Goal: Subscribe to service/newsletter

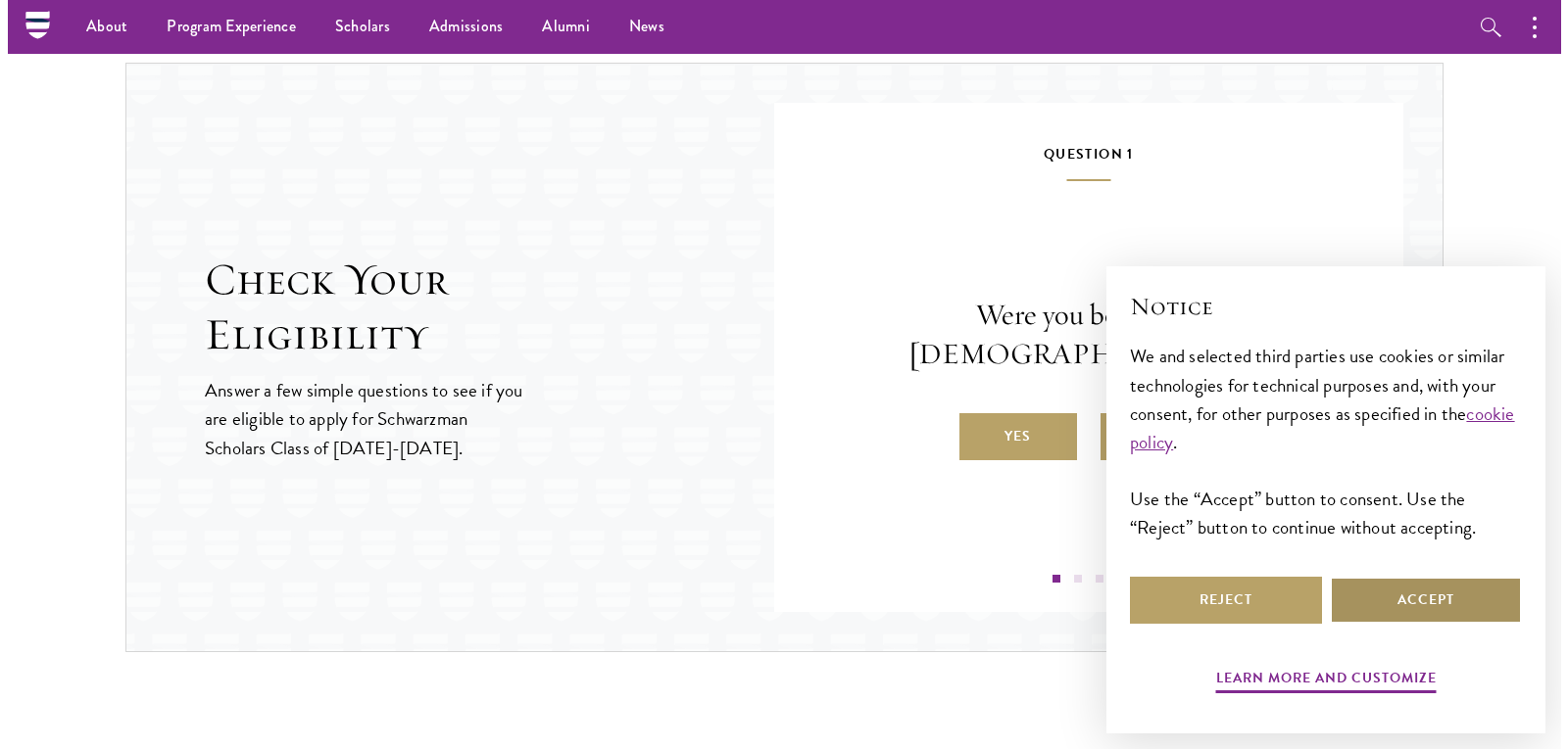
scroll to position [1972, 0]
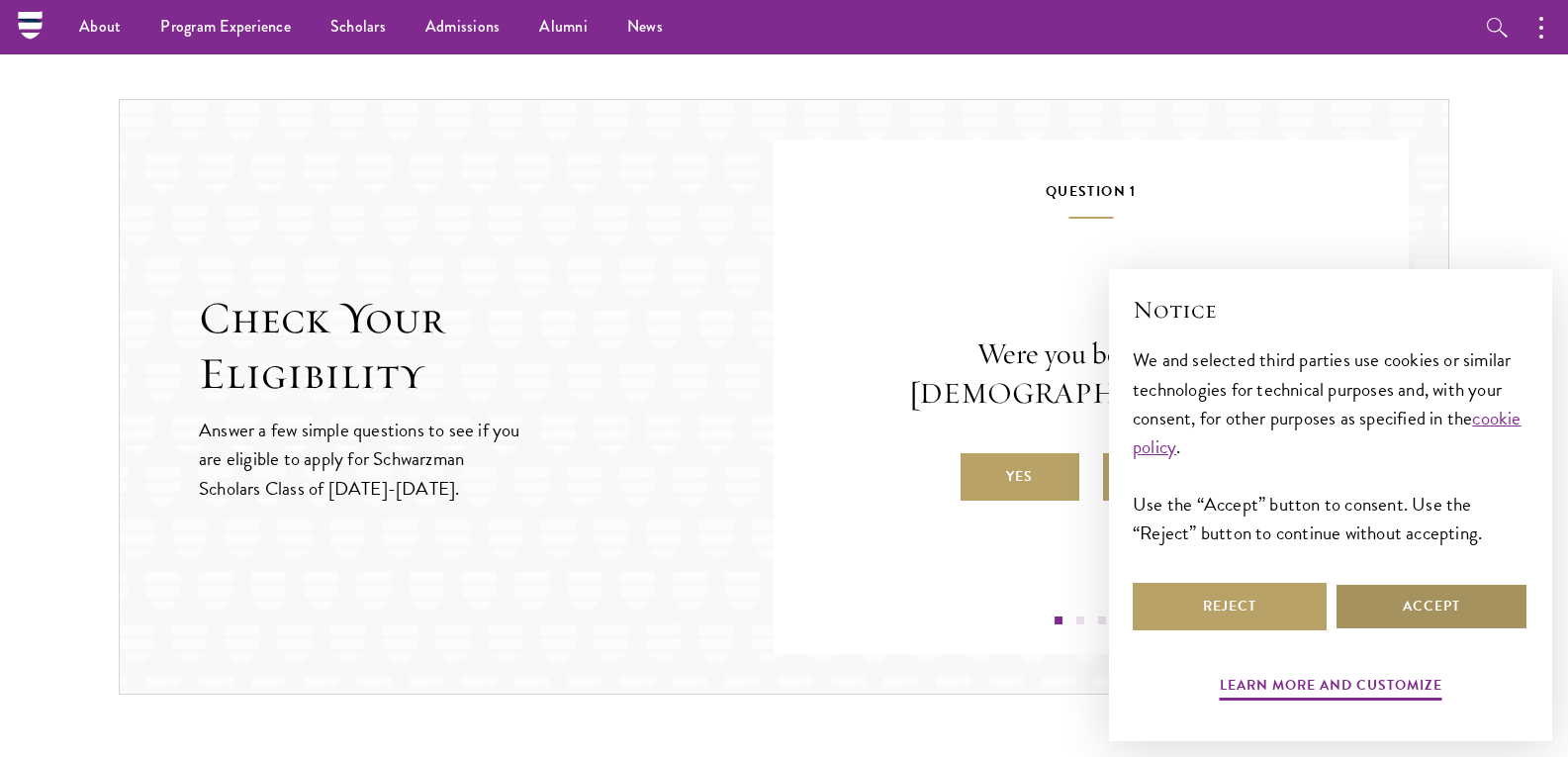
click at [1455, 609] on button "Accept" at bounding box center [1431, 607] width 194 height 48
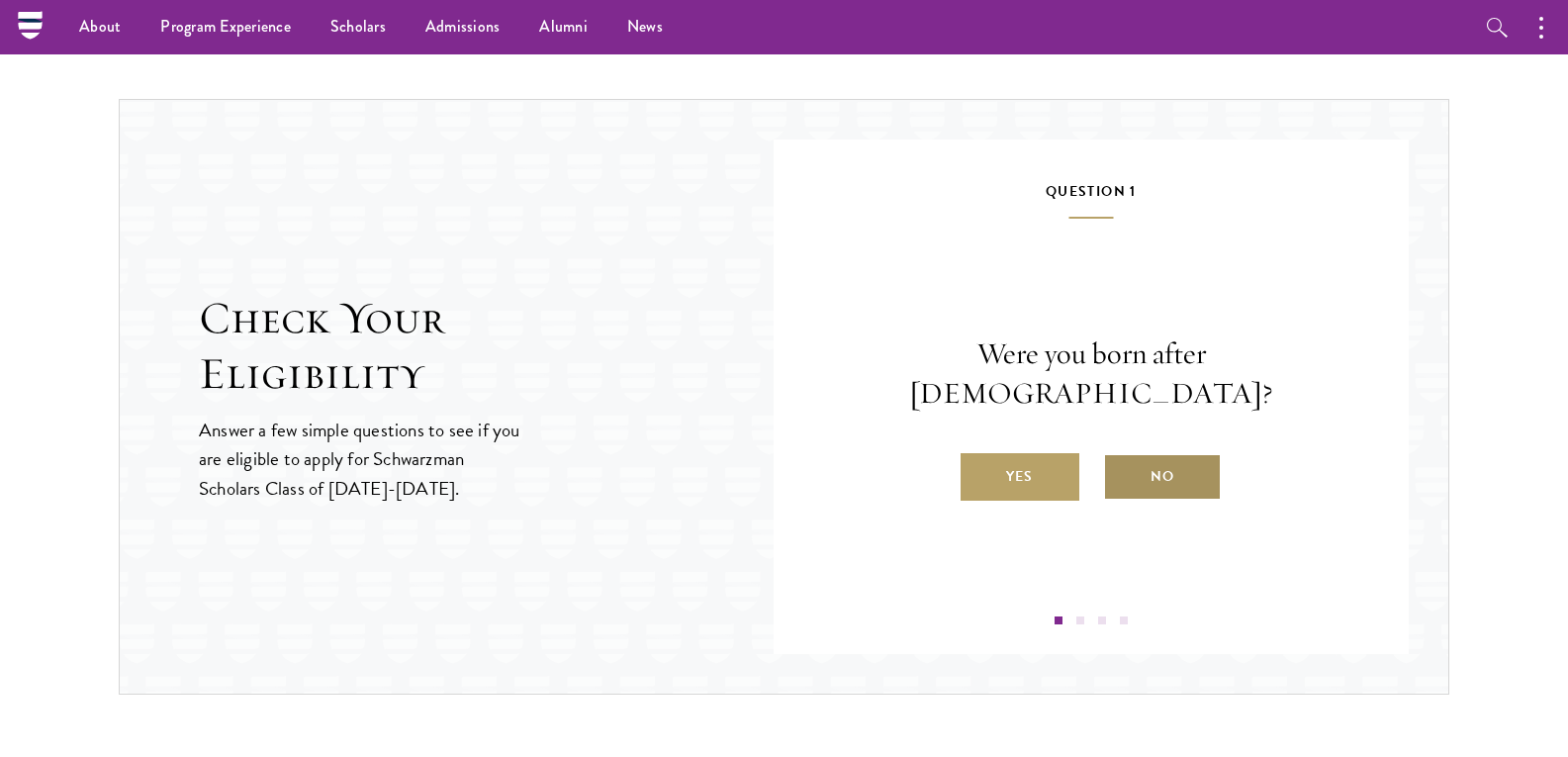
click at [1178, 457] on label "No" at bounding box center [1162, 477] width 119 height 48
click at [1121, 457] on input "No" at bounding box center [1112, 464] width 18 height 18
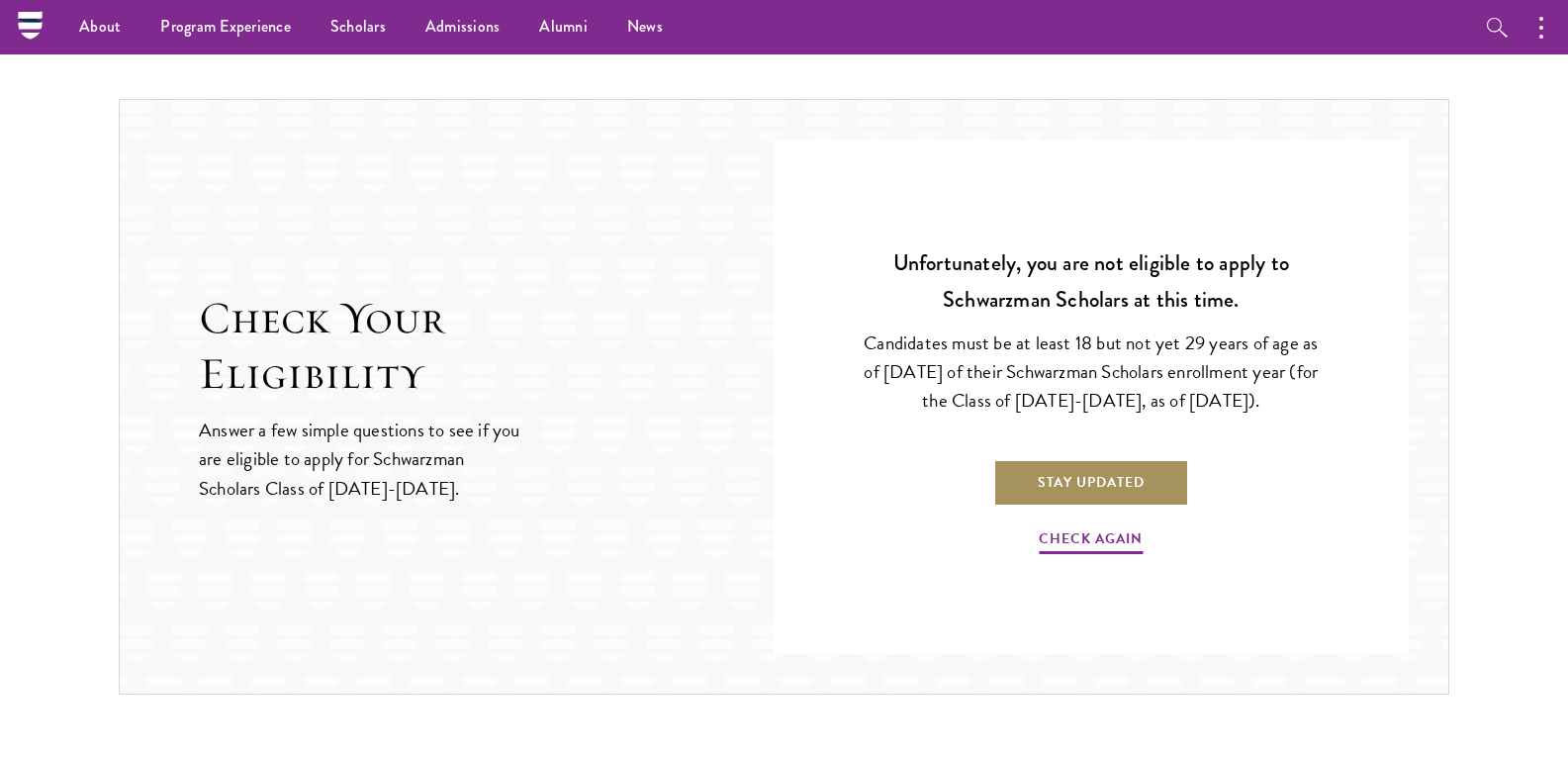
click at [1098, 478] on link "Stay Updated" at bounding box center [1091, 483] width 196 height 48
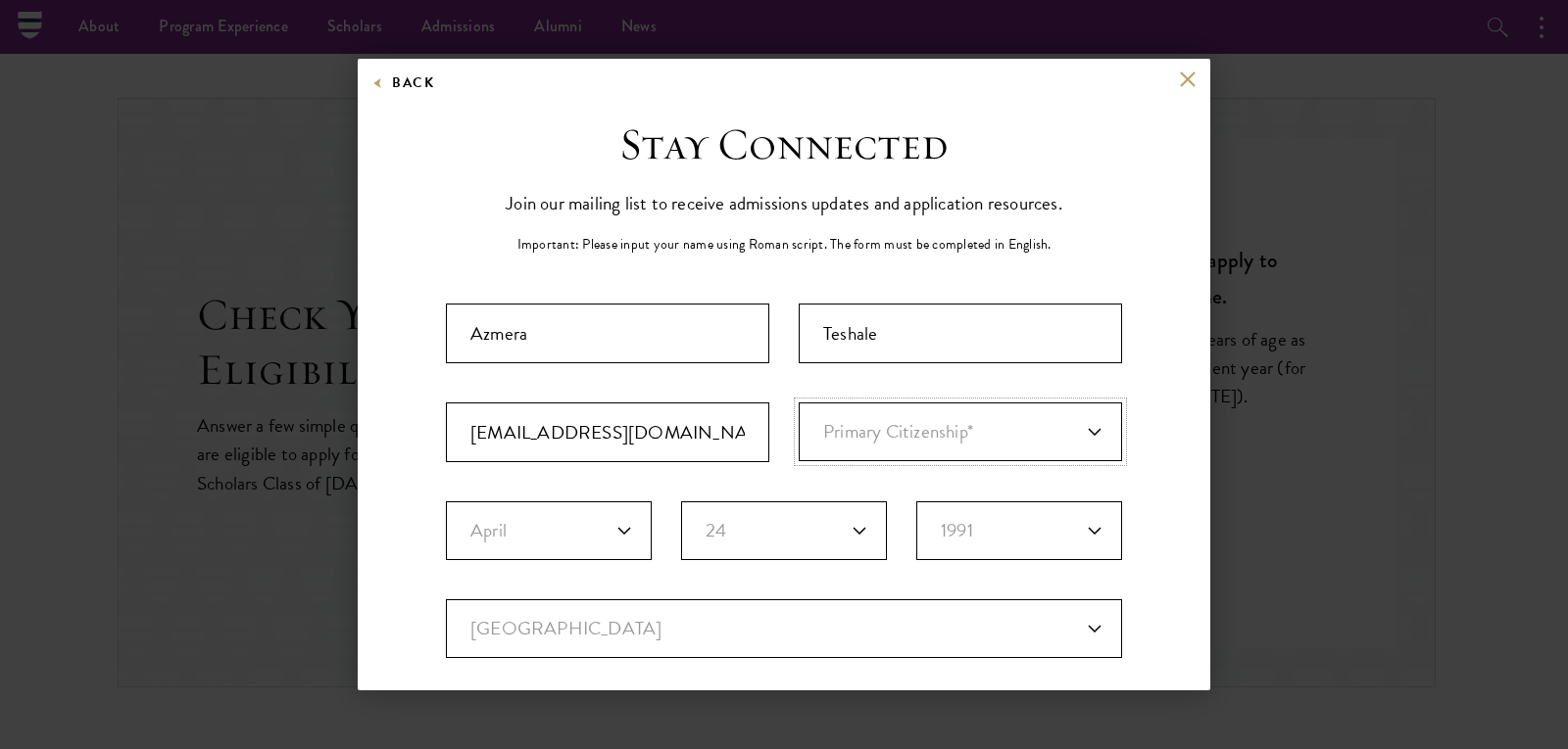
click at [1081, 432] on select "Primary Citizenship* [GEOGRAPHIC_DATA] [DEMOGRAPHIC_DATA] [DEMOGRAPHIC_DATA] [D…" at bounding box center [960, 431] width 323 height 58
select select "ET"
click at [799, 402] on select "Primary Citizenship* [GEOGRAPHIC_DATA] [DEMOGRAPHIC_DATA] [DEMOGRAPHIC_DATA] [D…" at bounding box center [960, 431] width 323 height 58
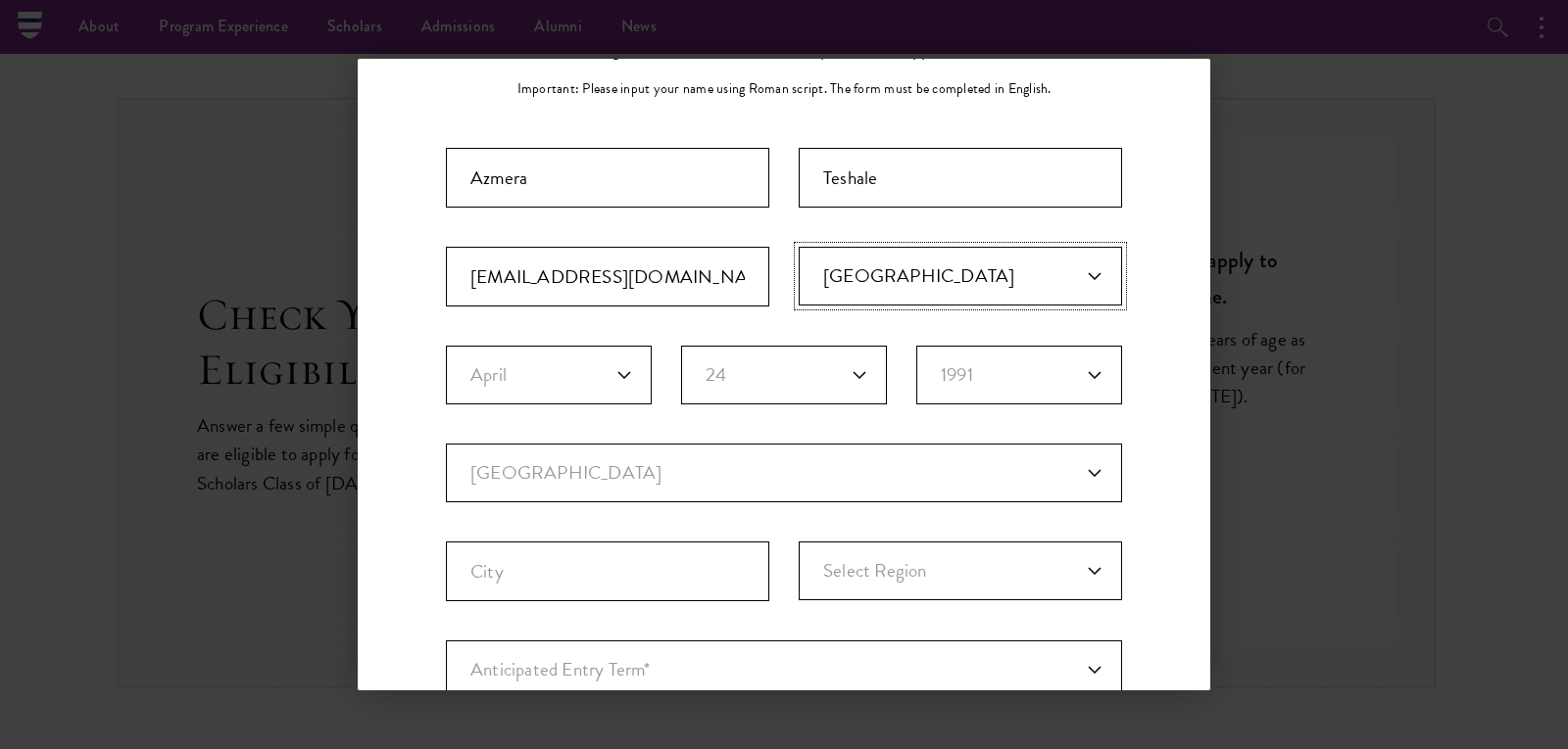
scroll to position [98, 0]
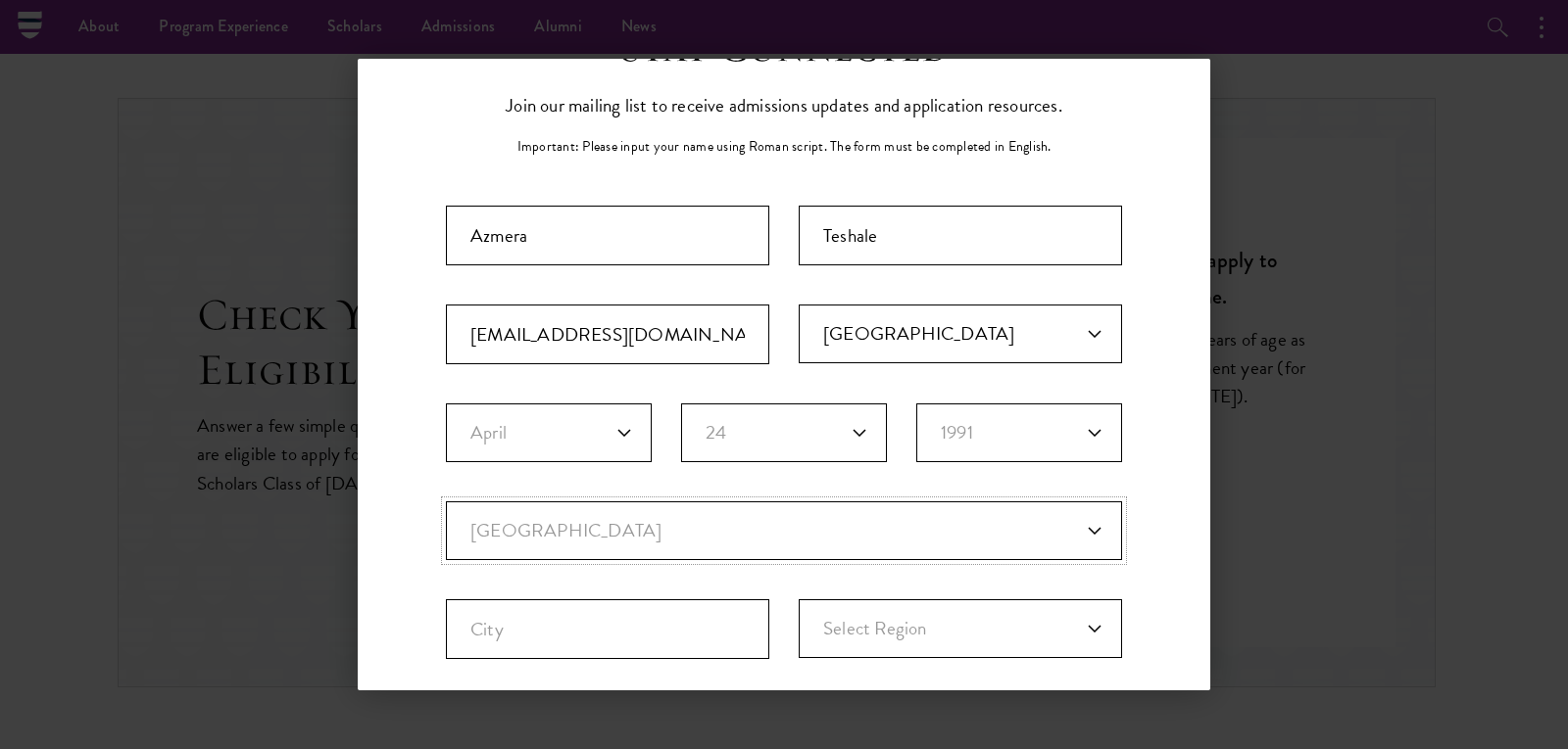
click at [670, 528] on select "Current Country [GEOGRAPHIC_DATA] [GEOGRAPHIC_DATA] [GEOGRAPHIC_DATA] [GEOGRAPH…" at bounding box center [784, 530] width 676 height 58
select select "ET"
click at [446, 501] on select "Current Country [GEOGRAPHIC_DATA] [GEOGRAPHIC_DATA] [GEOGRAPHIC_DATA] [GEOGRAPH…" at bounding box center [784, 530] width 676 height 58
select select
click at [698, 636] on input "City" at bounding box center [607, 629] width 323 height 59
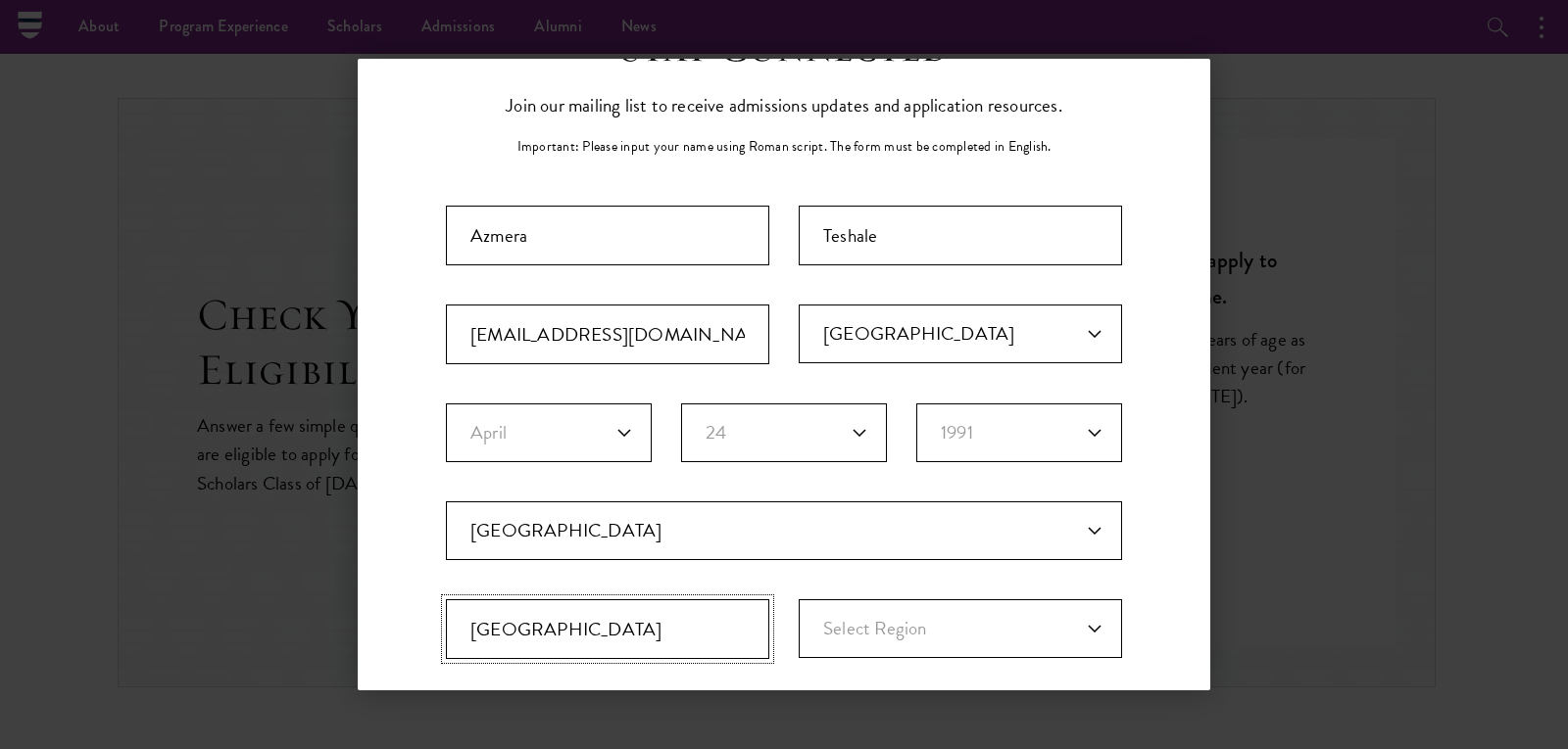
type input "[GEOGRAPHIC_DATA]"
click at [939, 619] on select "Select Region [GEOGRAPHIC_DATA] Afar [GEOGRAPHIC_DATA] [GEOGRAPHIC_DATA]-[GEOGR…" at bounding box center [960, 628] width 323 height 58
select select "[GEOGRAPHIC_DATA]"
click at [799, 600] on select "Select Region [GEOGRAPHIC_DATA] Afar [GEOGRAPHIC_DATA] [GEOGRAPHIC_DATA]-[GEOGR…" at bounding box center [960, 628] width 323 height 58
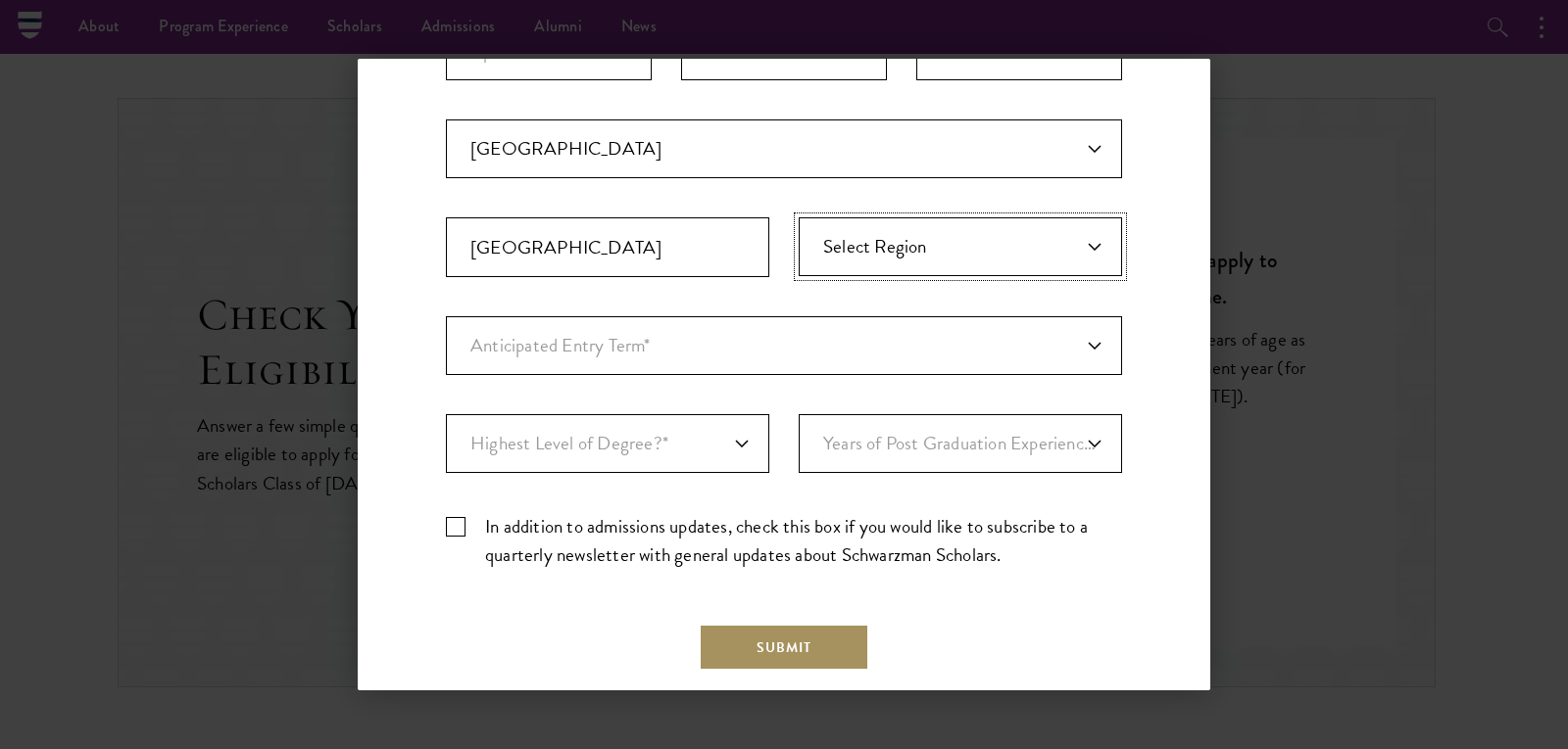
scroll to position [391, 0]
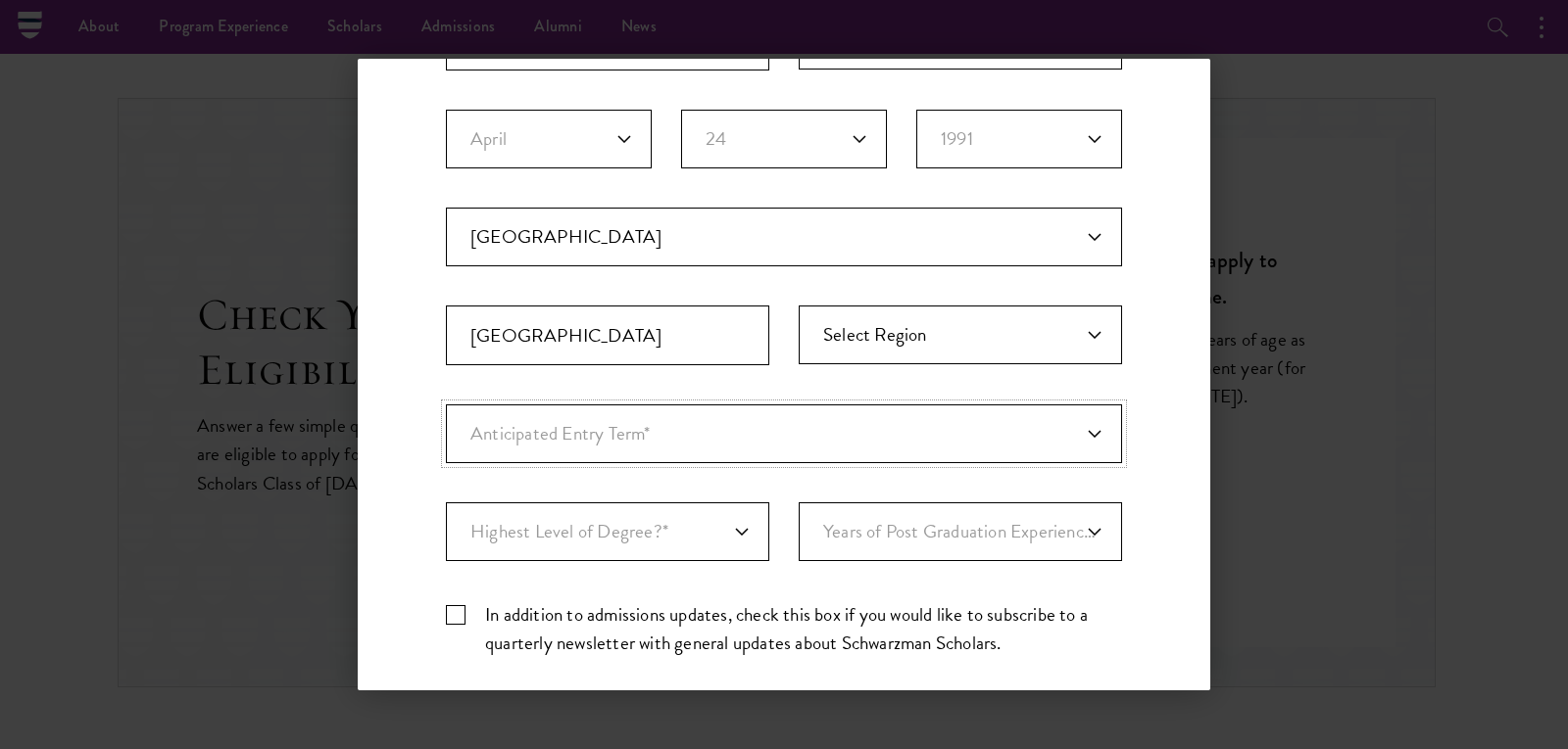
click at [722, 441] on select "Anticipated Entry Term* [DATE] (Application opens [DATE]) Just Exploring" at bounding box center [784, 433] width 676 height 58
select select "e64b8ab3-eabb-4867-96d5-7e6b4840665f"
click at [446, 404] on select "Anticipated Entry Term* [DATE] (Application opens [DATE]) Just Exploring" at bounding box center [784, 433] width 676 height 58
click at [677, 539] on select "Highest Level of Degree?* PHD Bachelor's Master's Current Undergraduate Student" at bounding box center [607, 531] width 323 height 58
select select "baef124f-e103-44b1-8ca6-5d0669438e44"
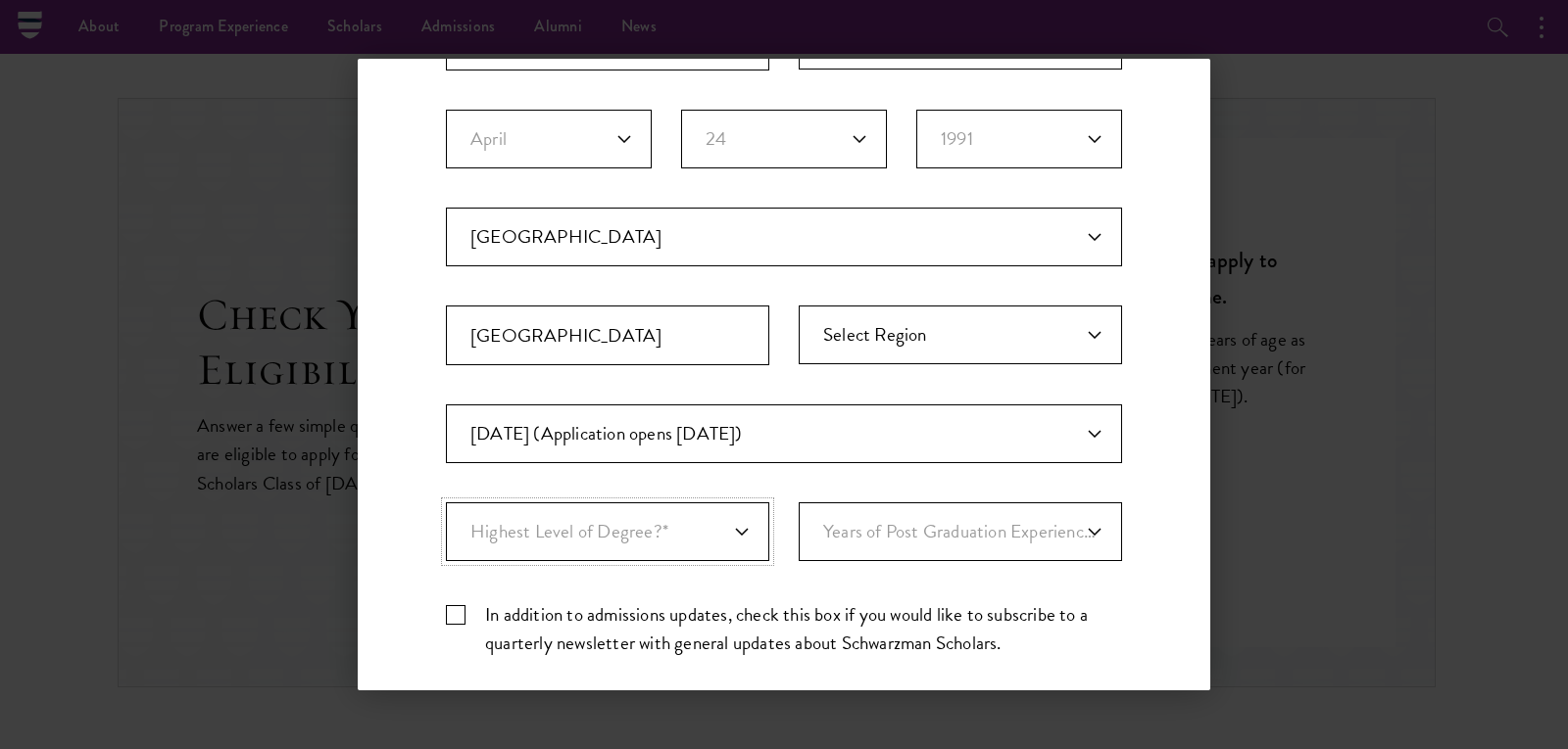
click at [446, 502] on select "Highest Level of Degree?* PHD Bachelor's Master's Current Undergraduate Student" at bounding box center [607, 531] width 323 height 58
click at [921, 536] on select "Years of Post Graduation Experience?* 1 2 3 4 5 6 7 8 9 10" at bounding box center [960, 531] width 323 height 58
click at [1079, 533] on select "Years of Post Graduation Experience?* 1 2 3 4 5 6 7 8 9 10" at bounding box center [960, 531] width 323 height 58
select select "8"
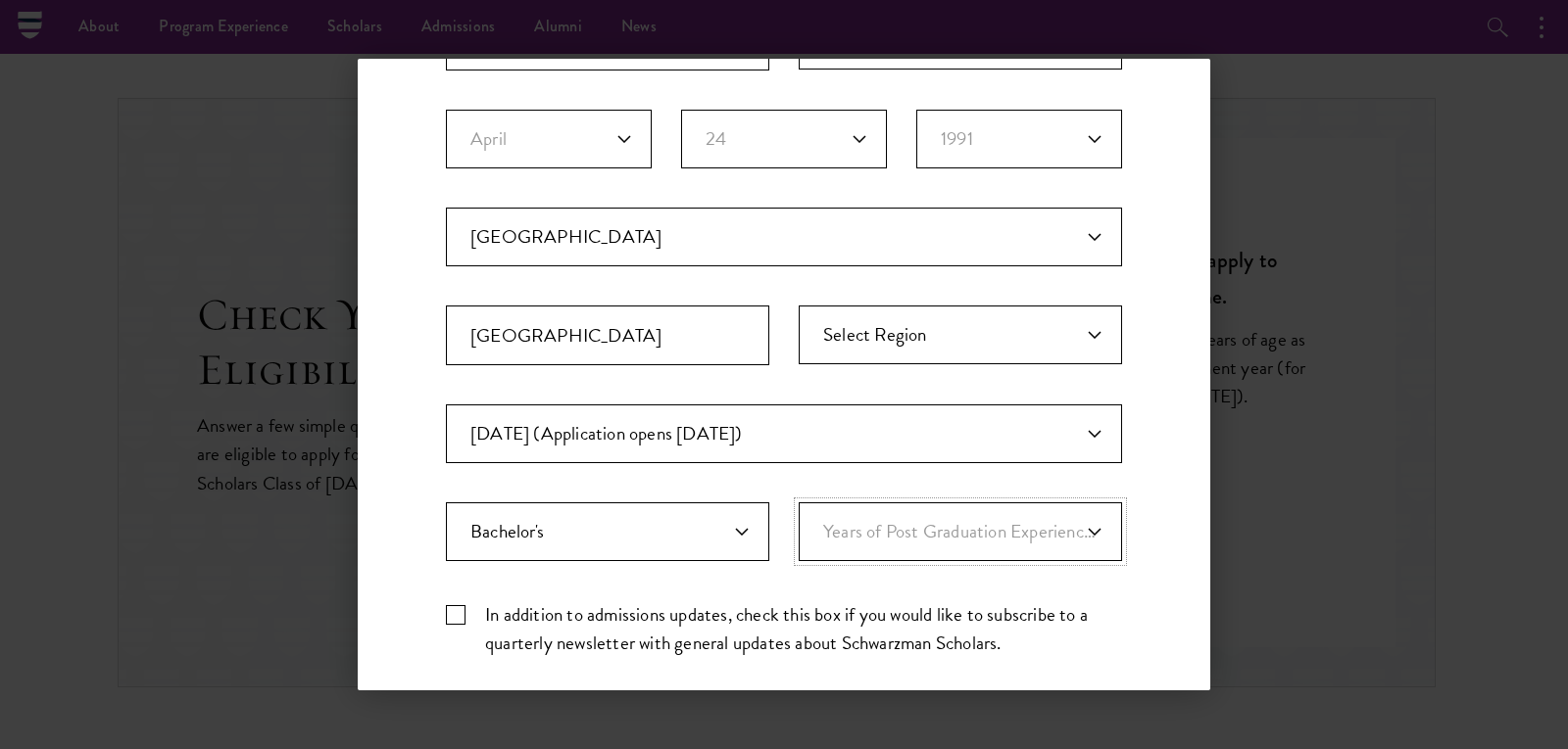
click at [799, 502] on select "Years of Post Graduation Experience?* 1 2 3 4 5 6 7 8 9 10" at bounding box center [960, 531] width 323 height 58
click at [457, 609] on label "In addition to admissions updates, check this box if you would like to subscrib…" at bounding box center [784, 628] width 676 height 56
click at [457, 609] on input "In addition to admissions updates, check this box if you would like to subscrib…" at bounding box center [784, 607] width 676 height 13
checkbox input "true"
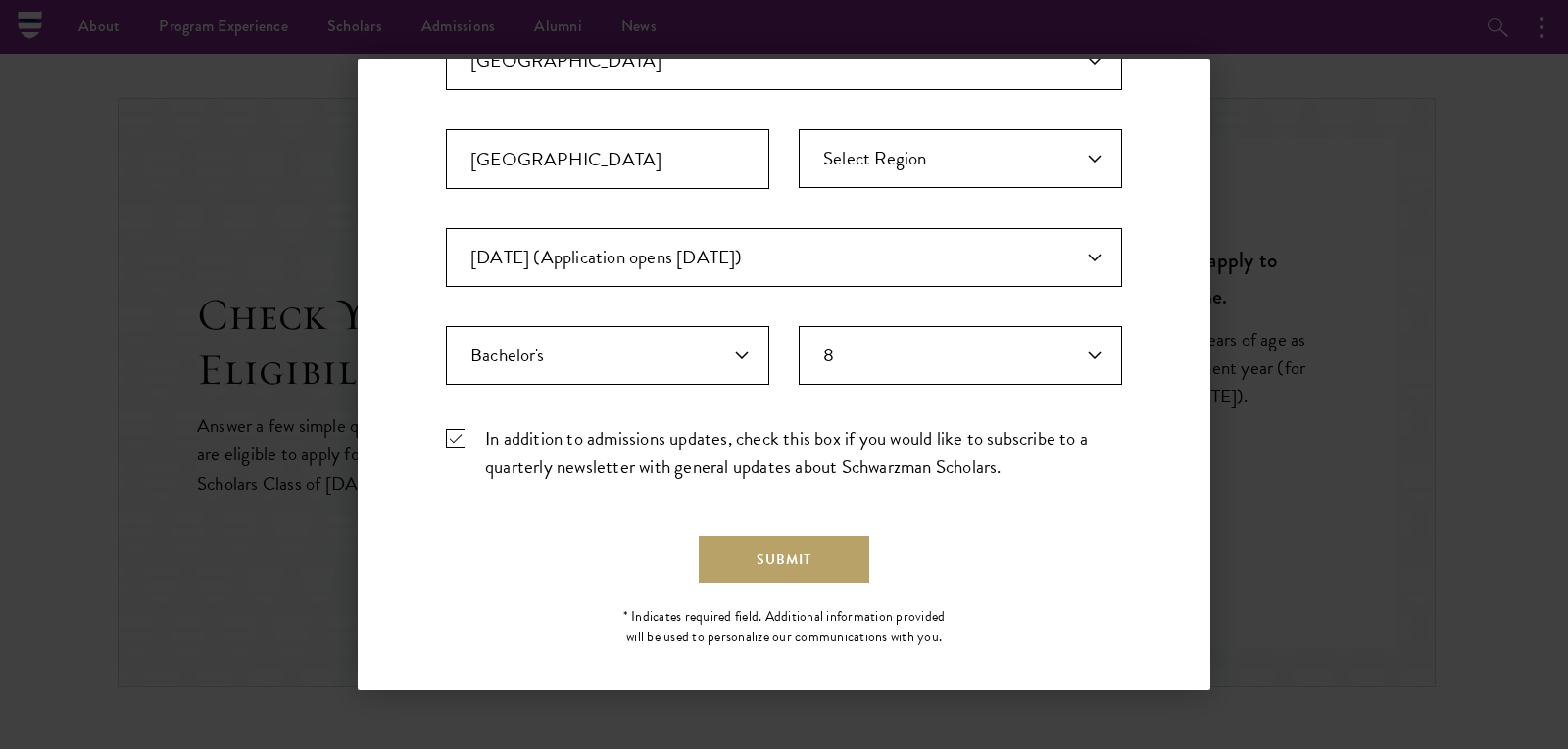
scroll to position [583, 0]
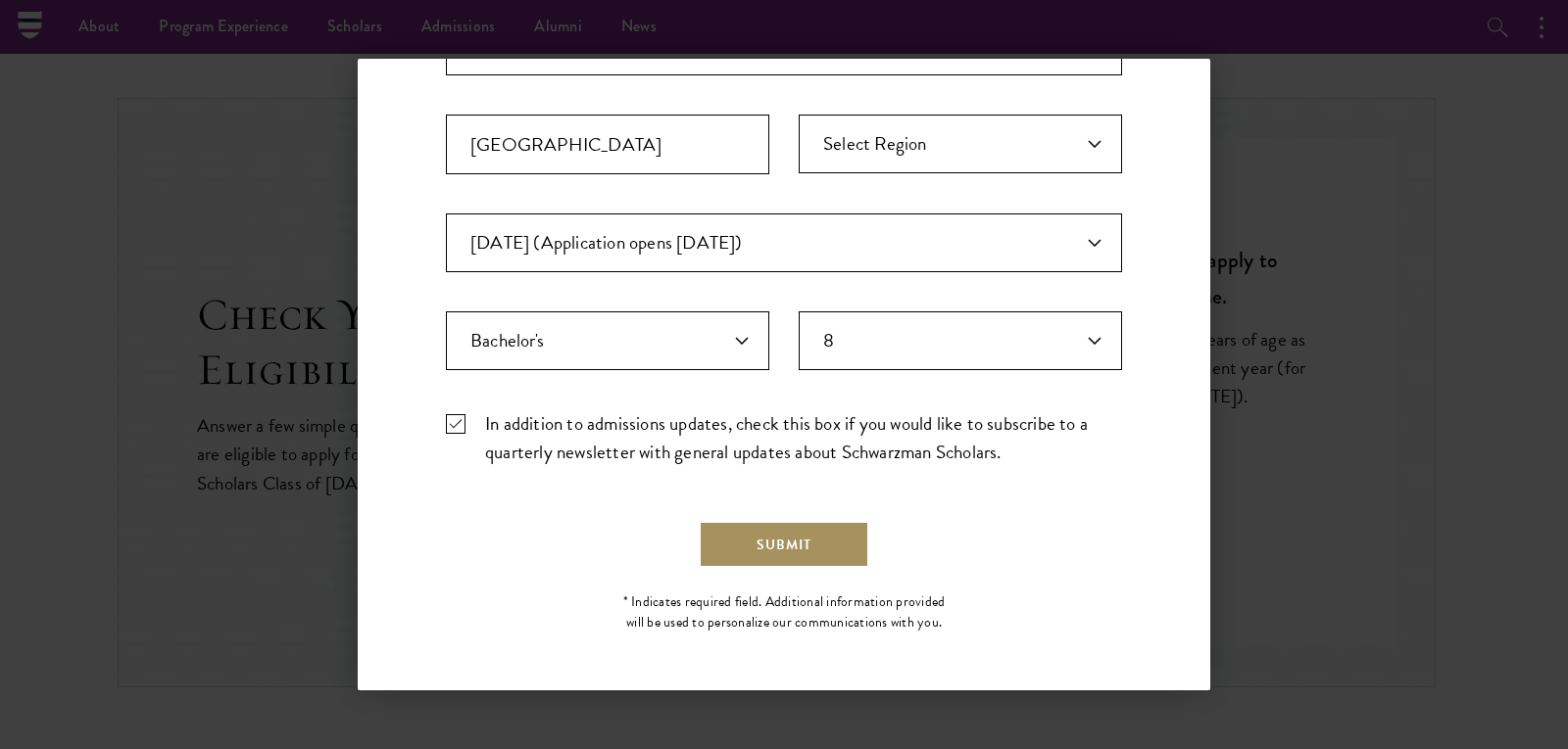
click at [784, 557] on button "Submit" at bounding box center [784, 544] width 170 height 47
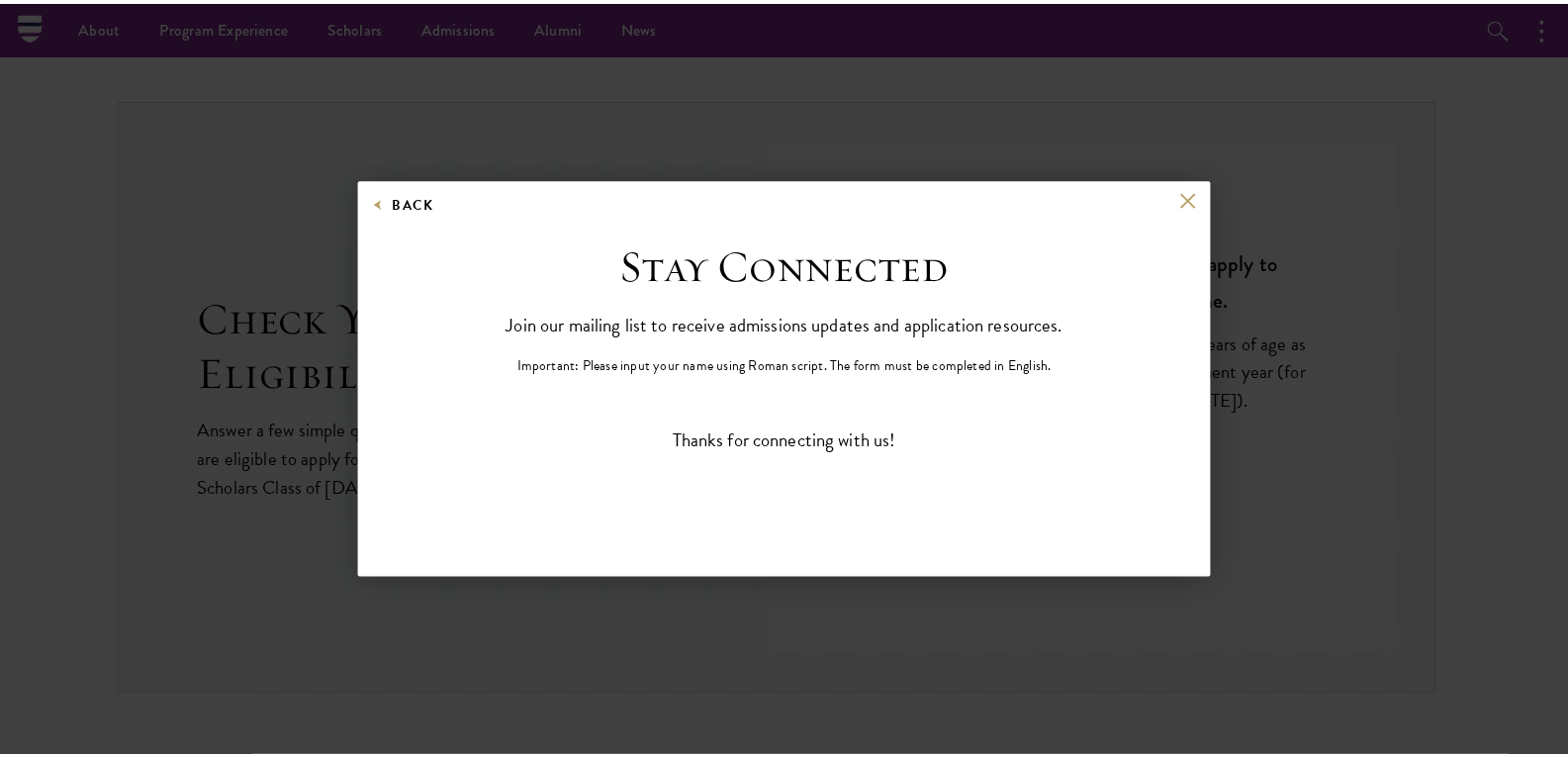
scroll to position [0, 0]
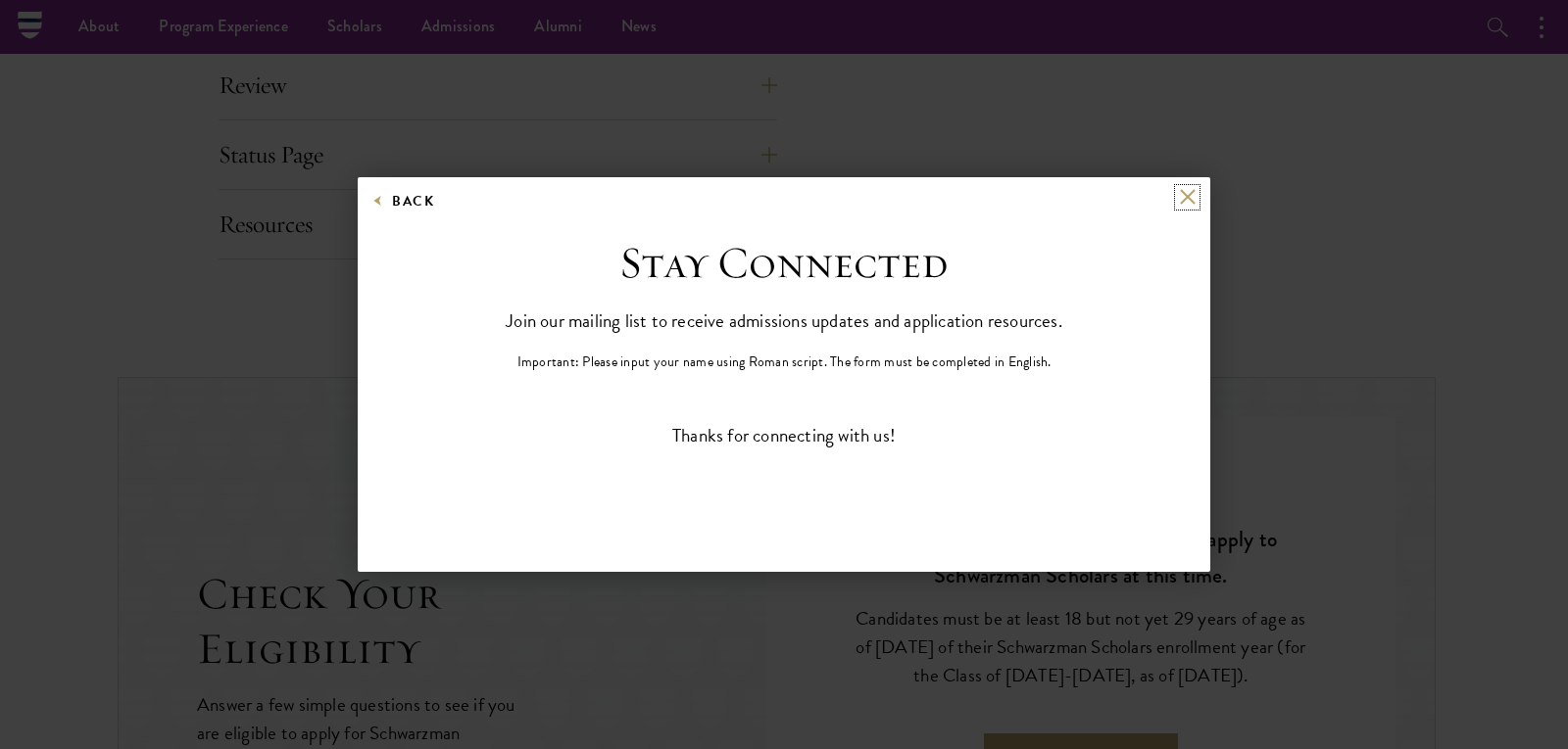
click at [1187, 197] on button at bounding box center [1186, 197] width 17 height 17
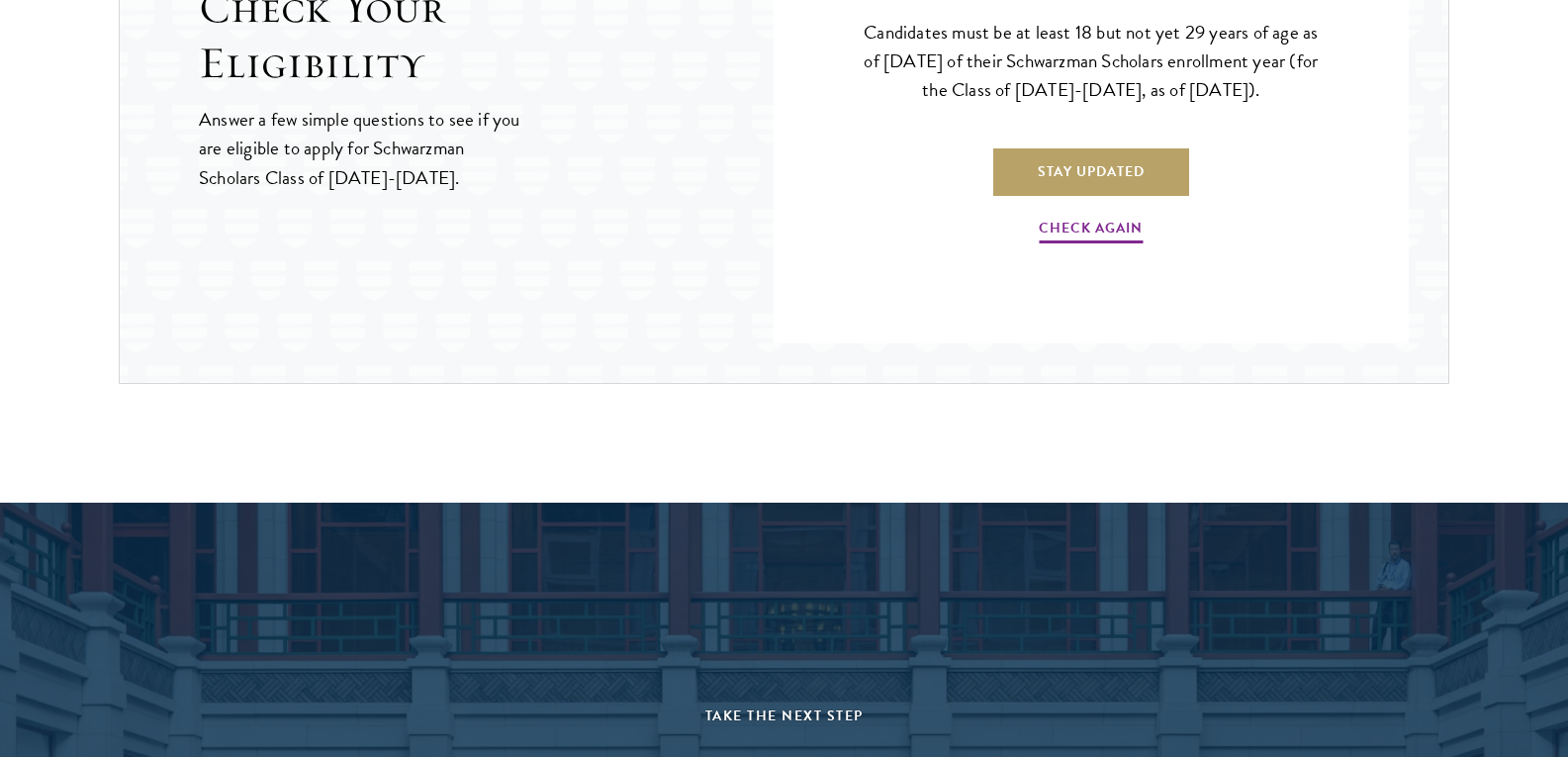
scroll to position [2305, 0]
